Goal: Transaction & Acquisition: Book appointment/travel/reservation

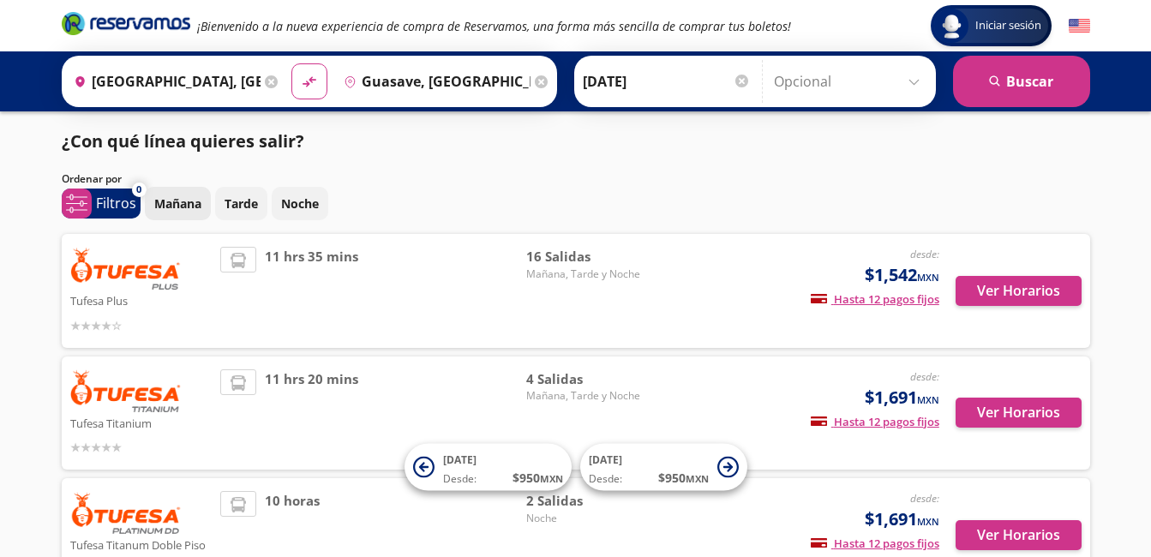
click at [177, 207] on p "Mañana" at bounding box center [177, 204] width 47 height 18
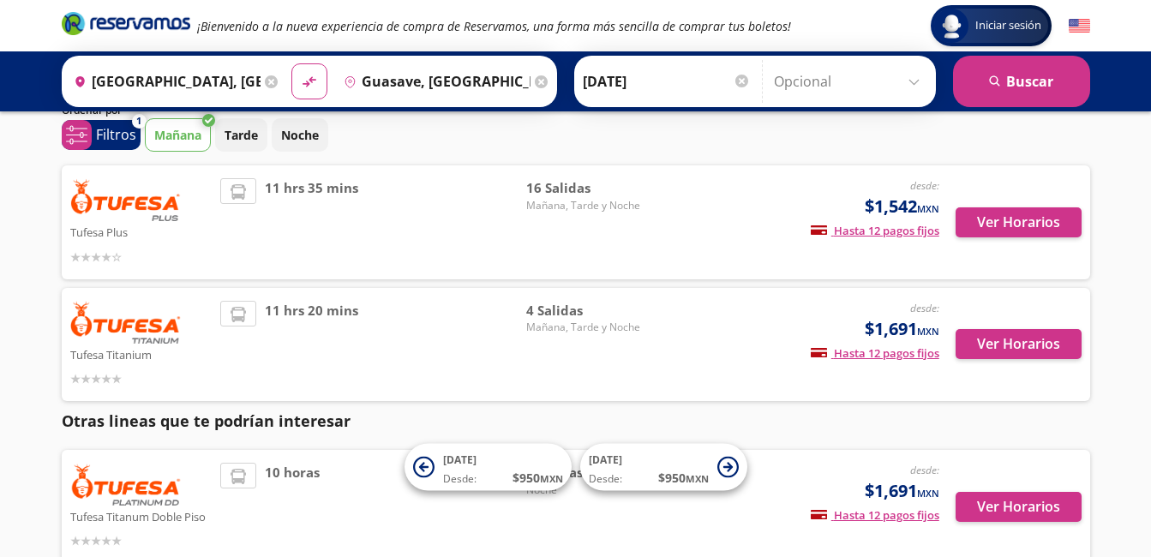
scroll to position [69, 0]
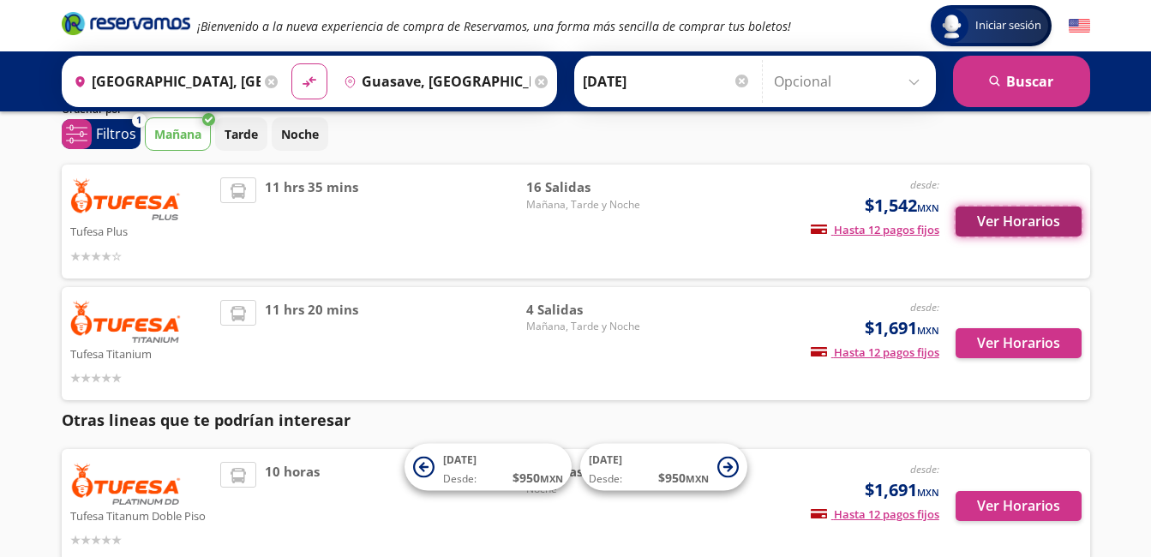
click at [1003, 215] on button "Ver Horarios" at bounding box center [1019, 222] width 126 height 30
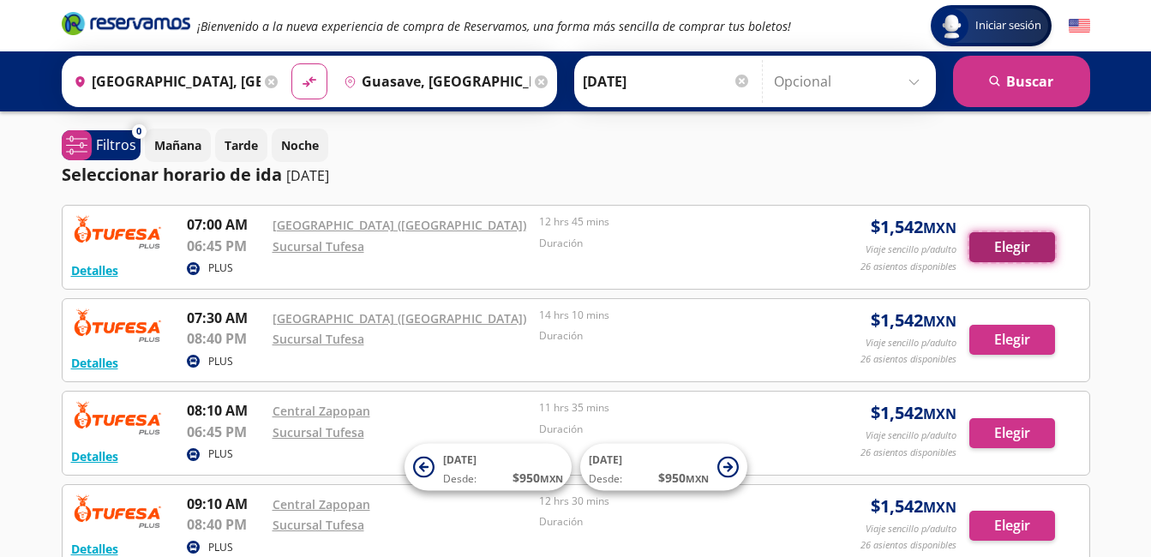
click at [1035, 250] on button "Elegir" at bounding box center [1013, 247] width 86 height 30
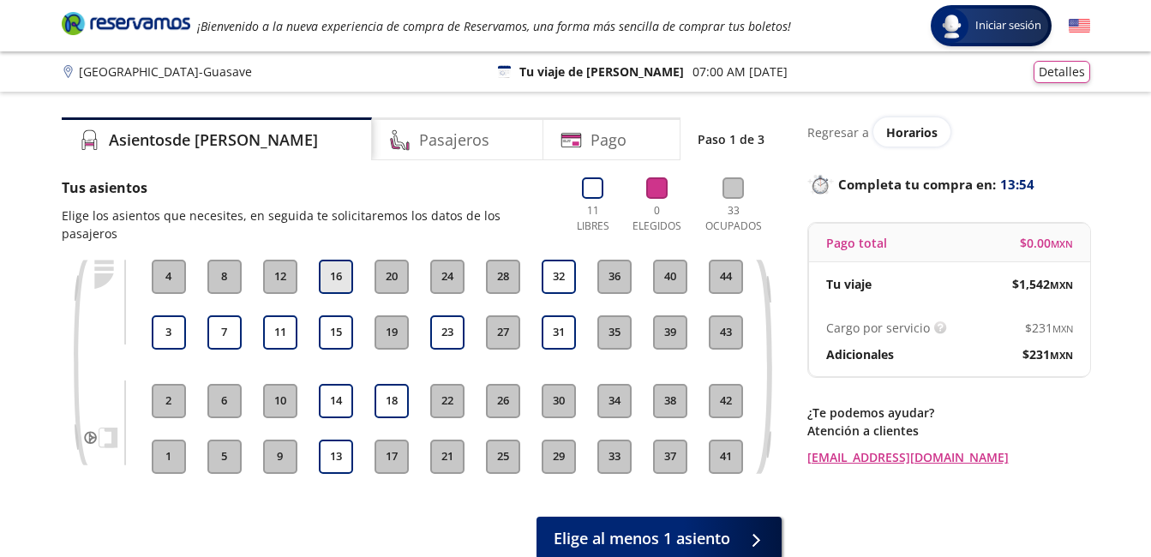
click at [341, 260] on button "16" at bounding box center [336, 277] width 34 height 34
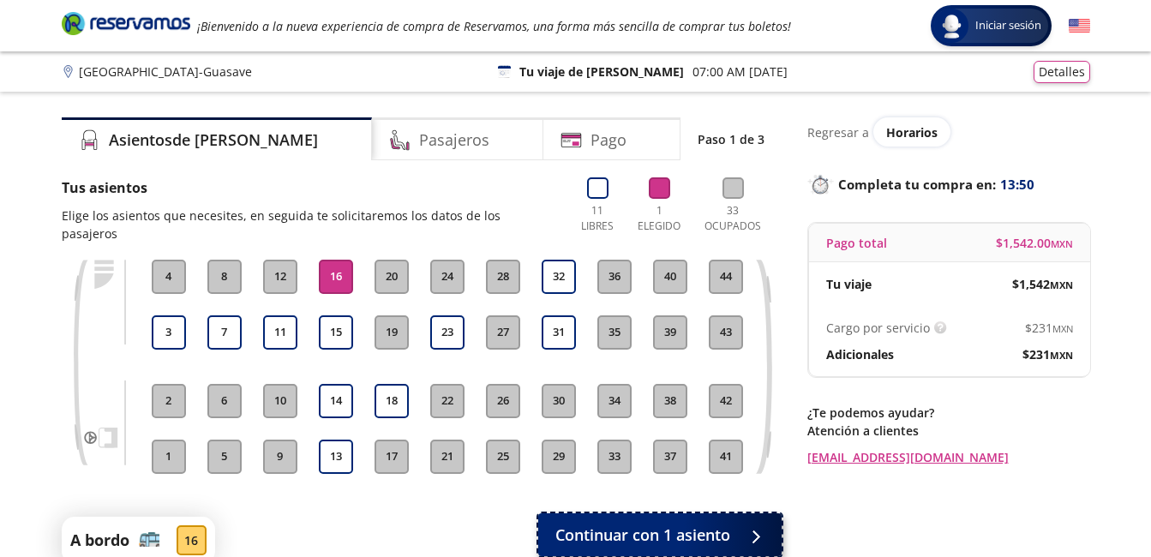
click at [673, 524] on span "Continuar con 1 asiento" at bounding box center [642, 535] width 175 height 23
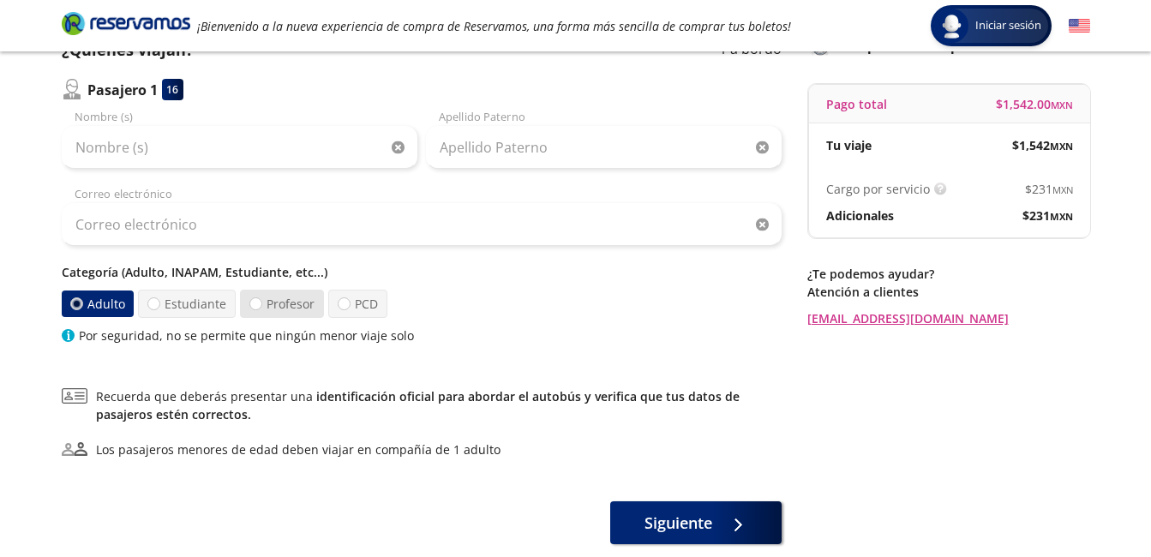
scroll to position [141, 0]
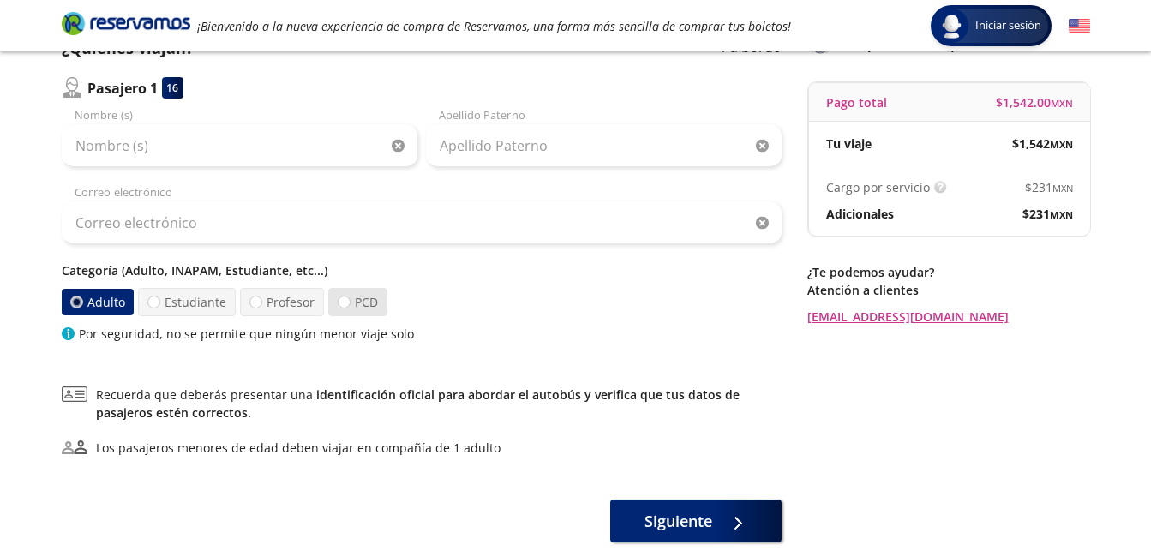
click at [359, 304] on label "PCD" at bounding box center [357, 302] width 59 height 28
click at [350, 304] on input "PCD" at bounding box center [344, 302] width 11 height 11
radio input "true"
radio input "false"
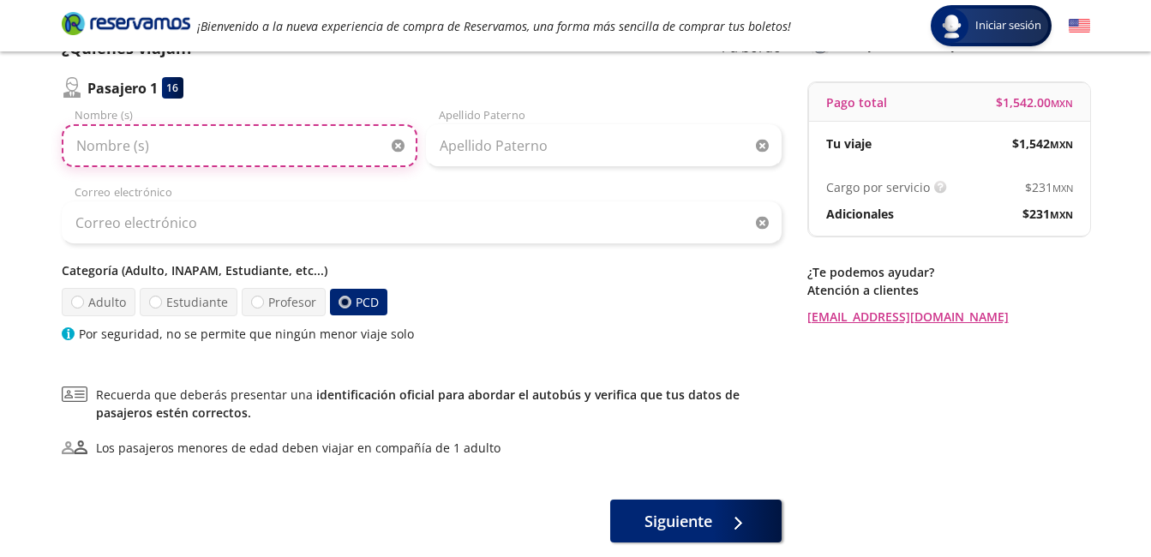
click at [274, 135] on input "Nombre (s)" at bounding box center [240, 145] width 356 height 43
type input "[PERSON_NAME]"
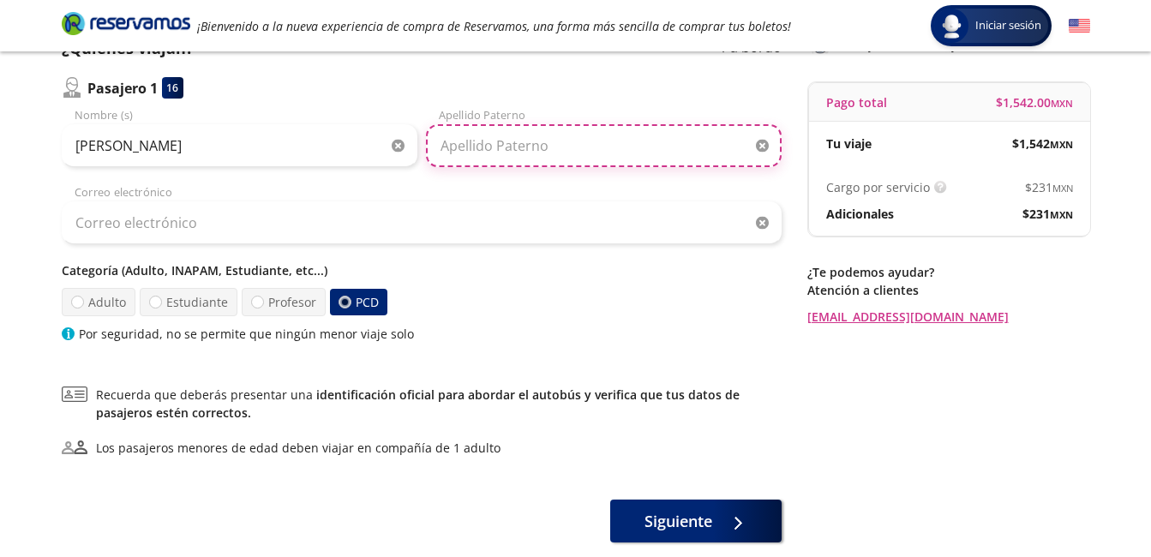
type input "[PERSON_NAME]"
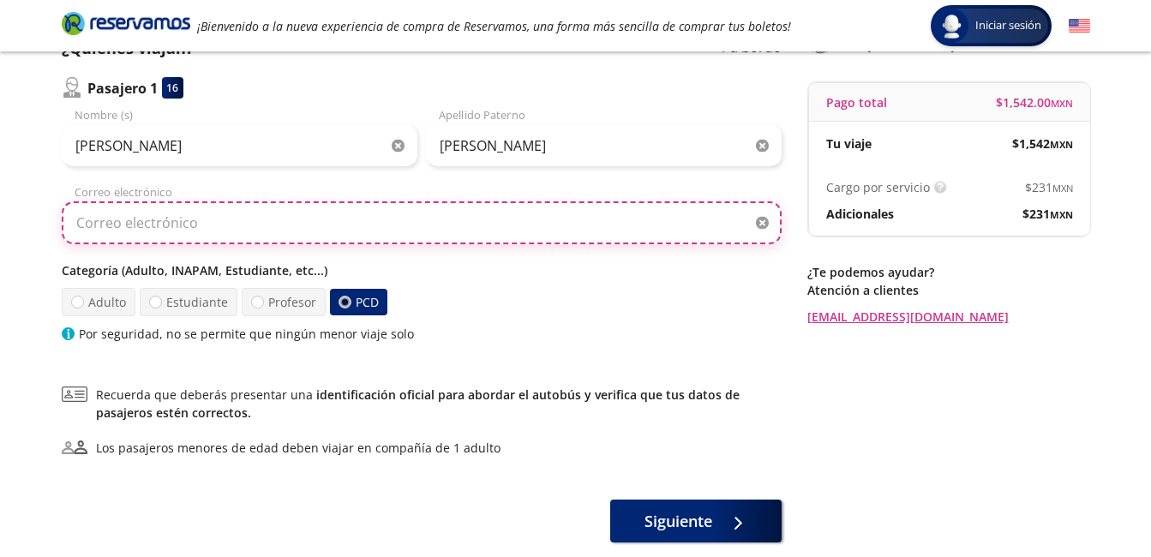
type input "[EMAIL_ADDRESS][DOMAIN_NAME]"
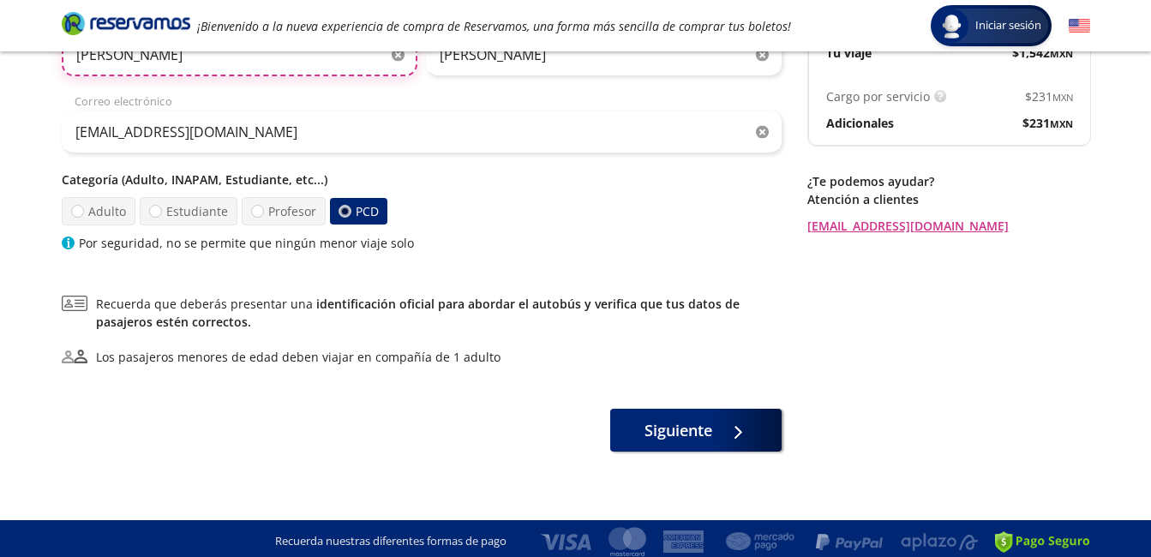
scroll to position [232, 0]
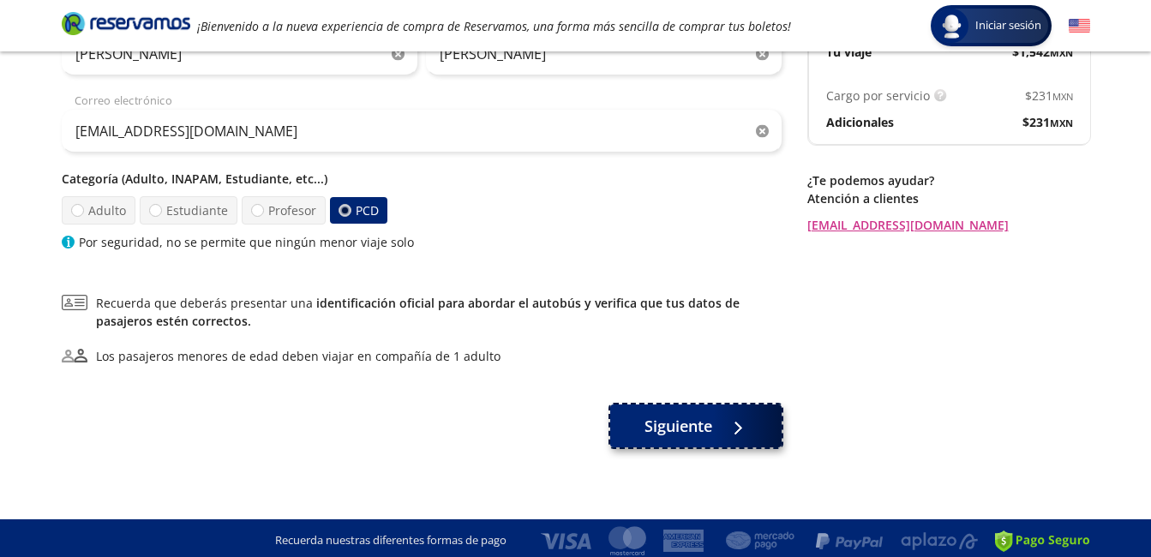
click at [693, 419] on span "Siguiente" at bounding box center [679, 426] width 68 height 23
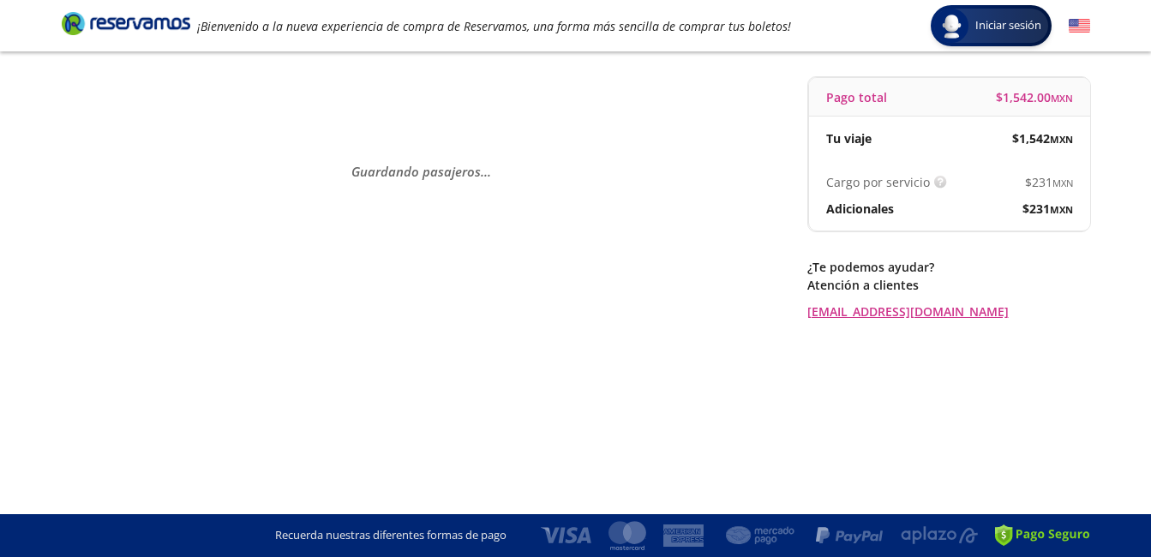
scroll to position [0, 0]
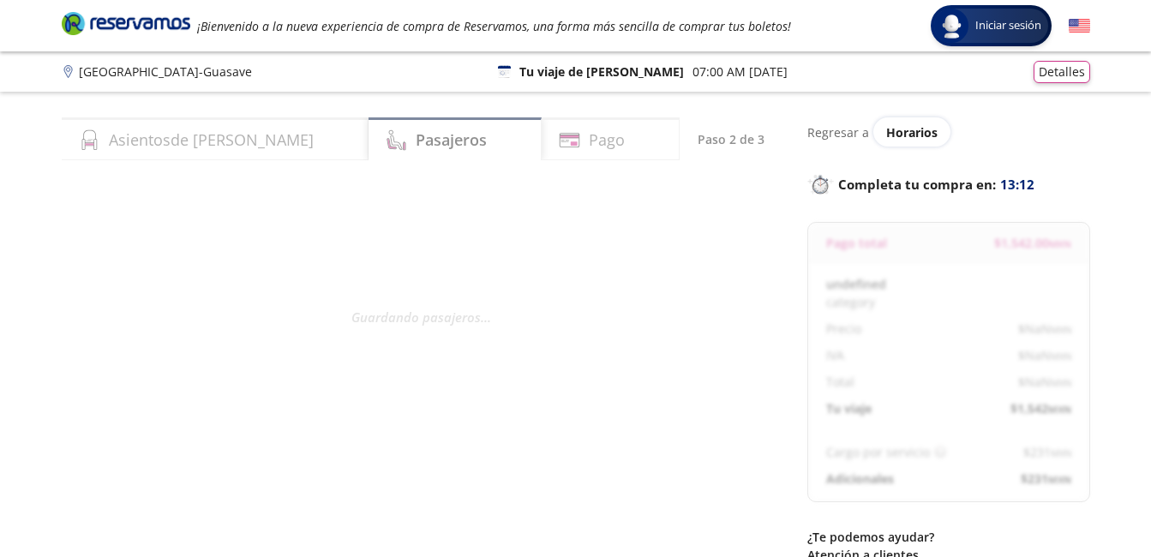
select select "MX"
